Goal: Understand process/instructions: Learn how to perform a task or action

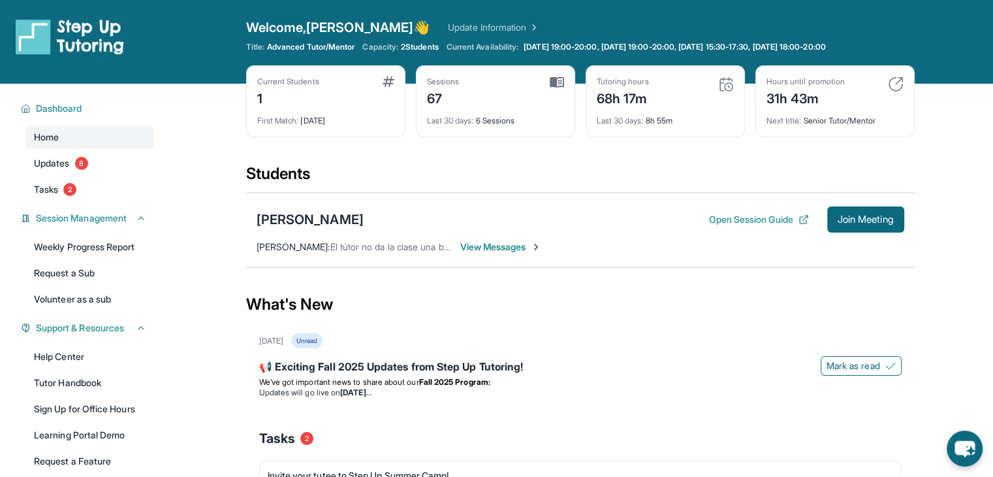
click at [524, 245] on span "View Messages" at bounding box center [501, 246] width 82 height 13
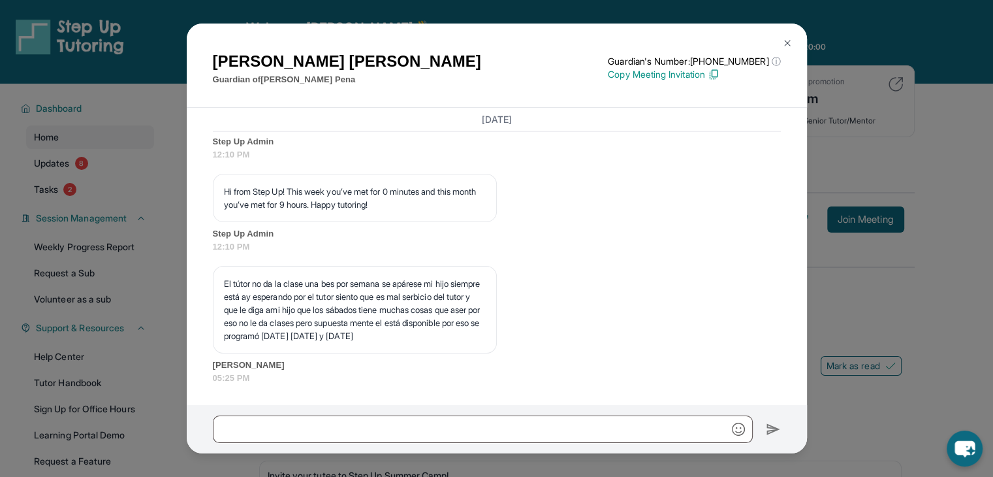
scroll to position [13927, 0]
click at [788, 38] on img at bounding box center [787, 43] width 10 height 10
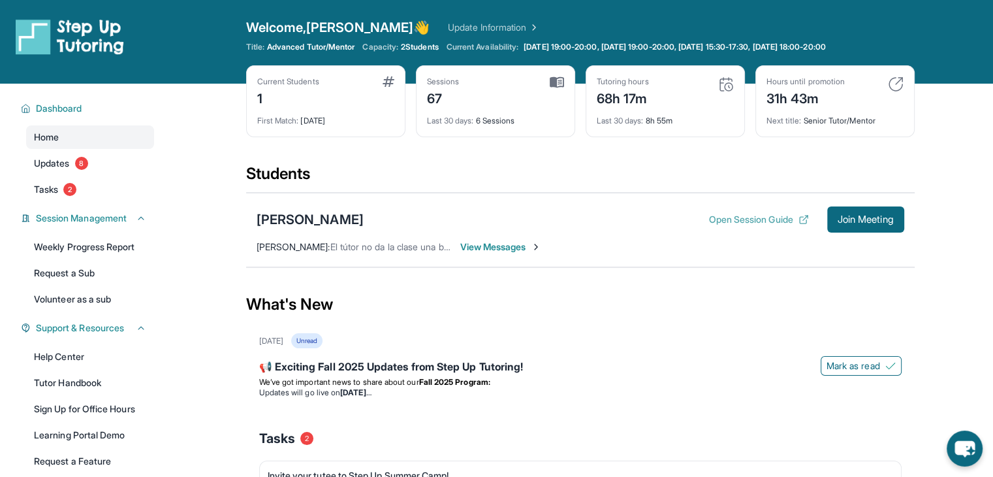
click at [792, 221] on button "Open Session Guide" at bounding box center [759, 219] width 100 height 13
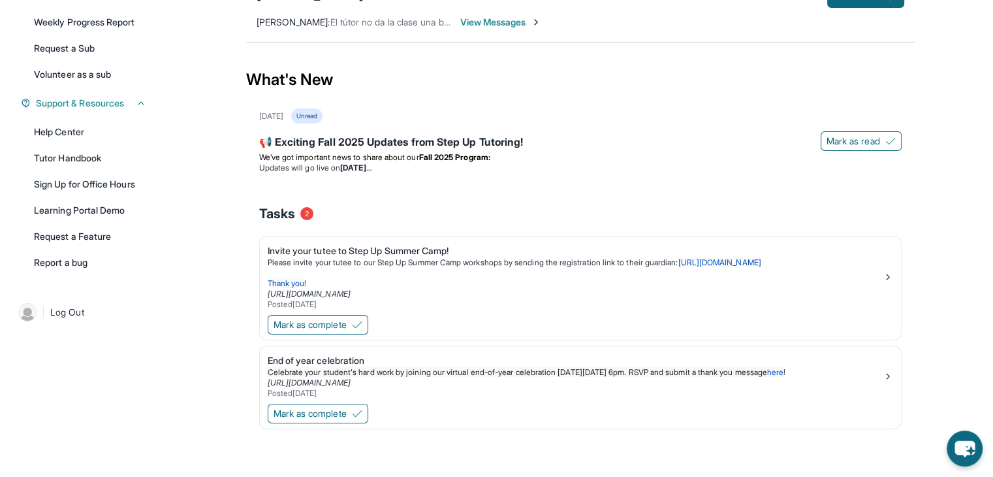
scroll to position [29, 0]
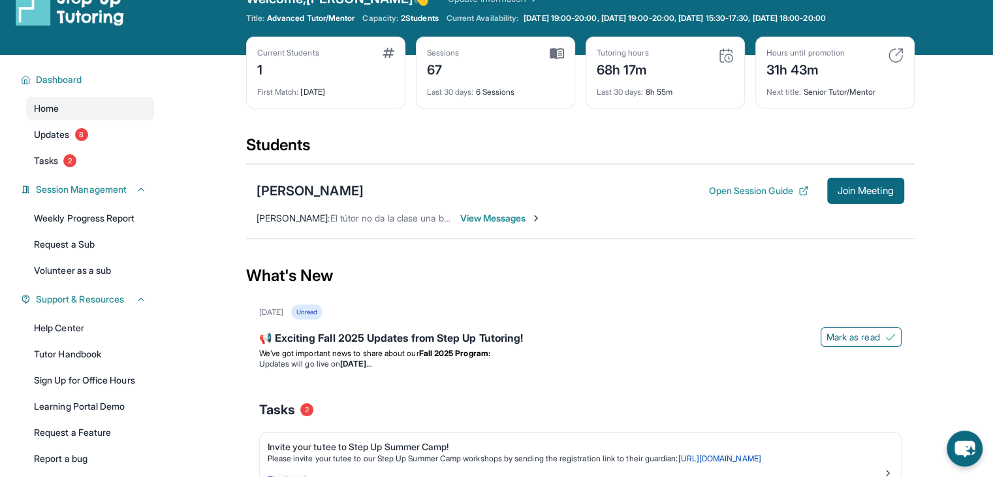
click at [502, 216] on span "View Messages" at bounding box center [501, 218] width 82 height 13
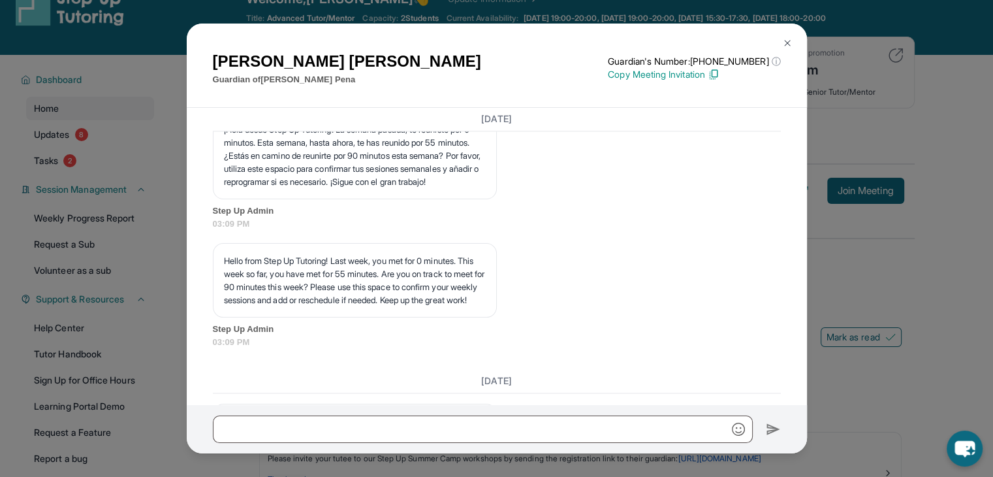
scroll to position [0, 0]
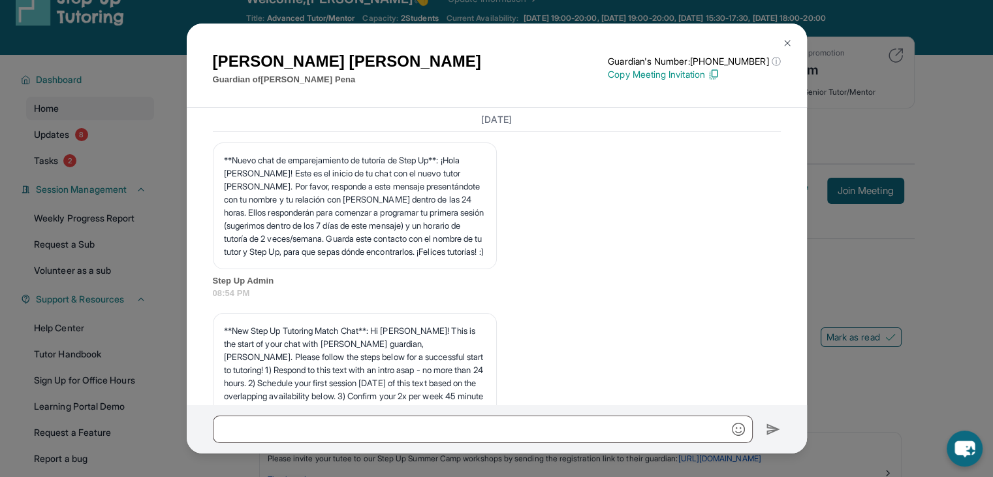
click at [786, 50] on button at bounding box center [788, 43] width 26 height 26
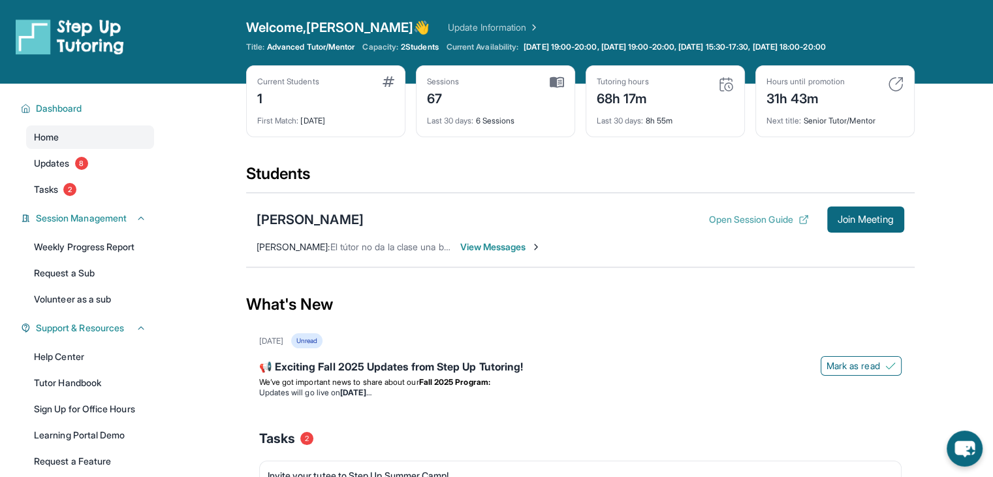
click at [785, 219] on button "Open Session Guide" at bounding box center [759, 219] width 100 height 13
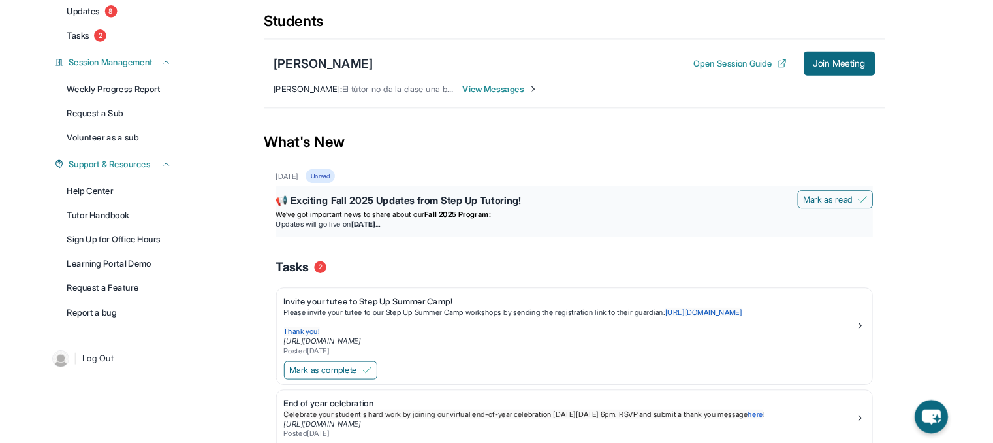
scroll to position [29, 0]
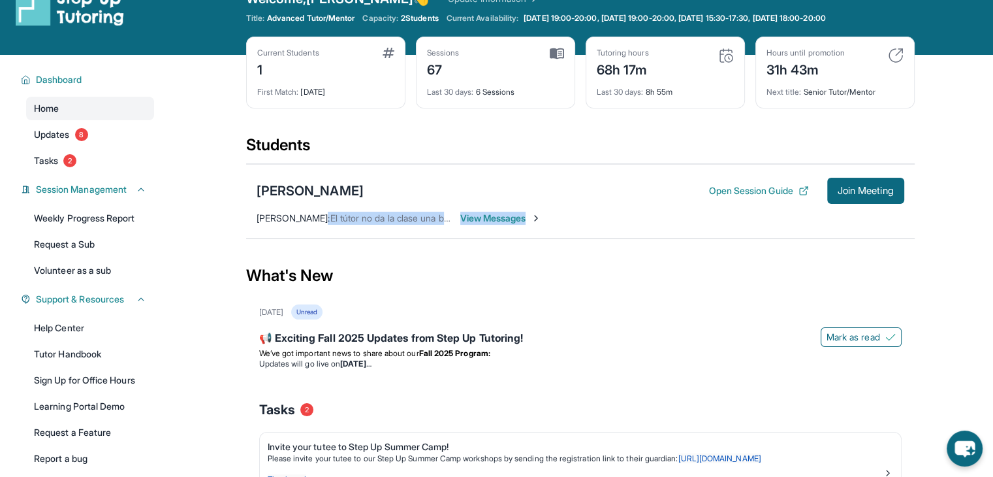
drag, startPoint x: 311, startPoint y: 216, endPoint x: 556, endPoint y: 216, distance: 245.6
click at [556, 216] on div "David Pena Open Session Guide Join Meeting Dora Linares : El tútor no da la cla…" at bounding box center [580, 201] width 669 height 74
click at [762, 195] on button "Open Session Guide" at bounding box center [759, 190] width 100 height 13
